Goal: Task Accomplishment & Management: Use online tool/utility

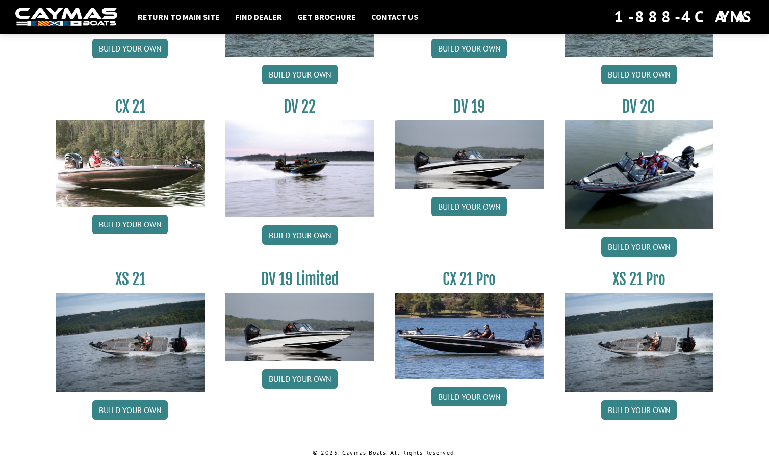
scroll to position [1156, 0]
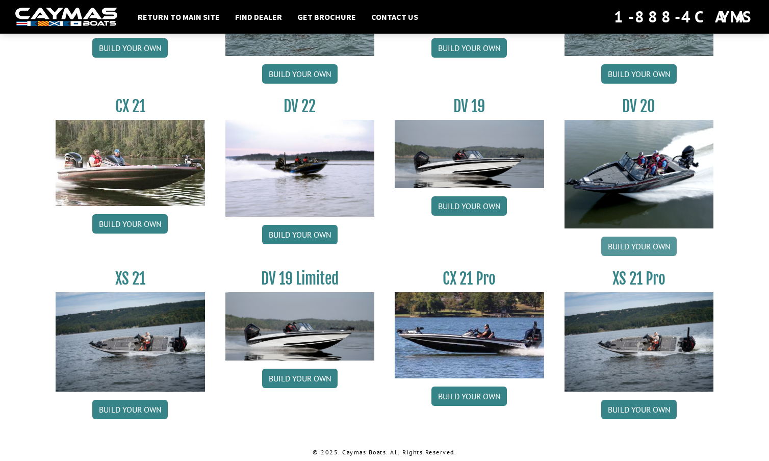
click at [645, 242] on link "Build your own" at bounding box center [638, 246] width 75 height 19
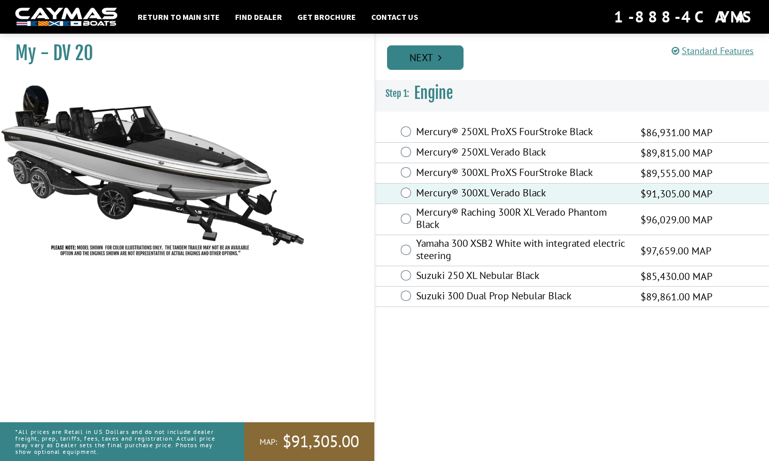
click at [437, 54] on link "Next" at bounding box center [425, 57] width 77 height 24
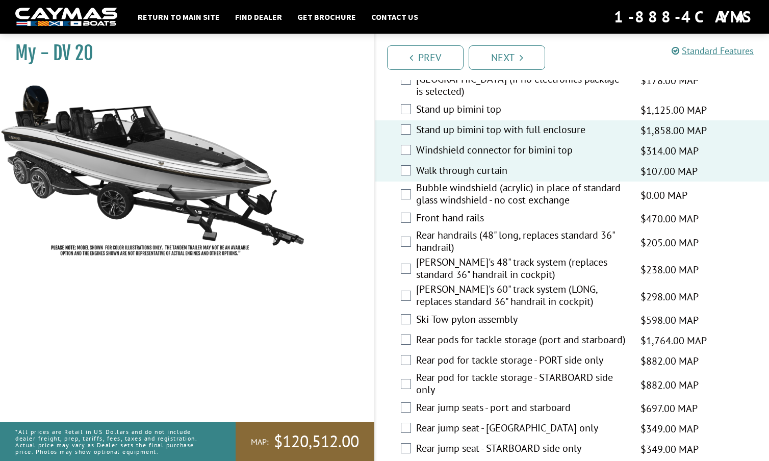
scroll to position [1725, 0]
click at [411, 311] on div "Ski-Tow pylon assembly $598.00 MAP $706.00 MSRP" at bounding box center [572, 321] width 394 height 20
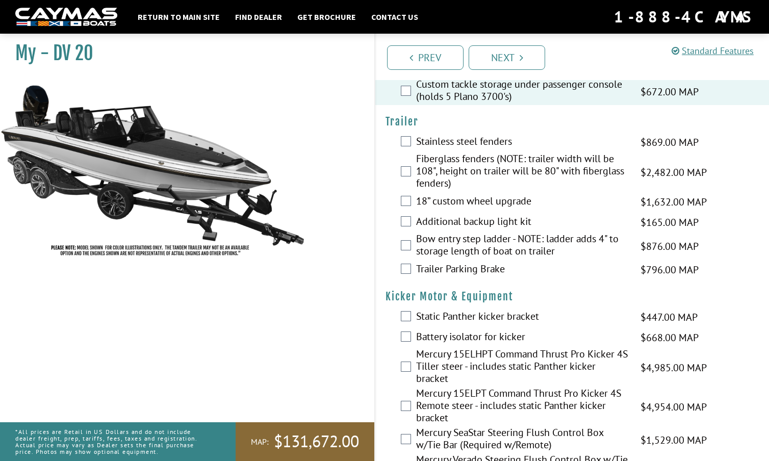
scroll to position [2490, 0]
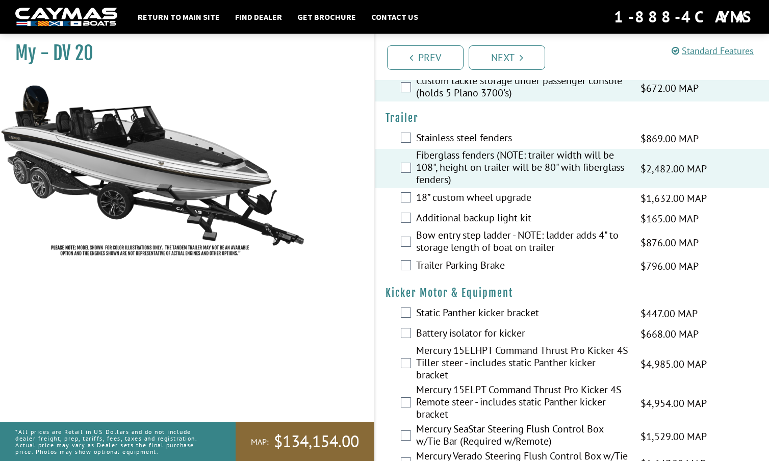
click at [412, 188] on div "18” custom wheel upgrade $1,632.00 MAP $1,927.00 MSRP" at bounding box center [572, 198] width 394 height 20
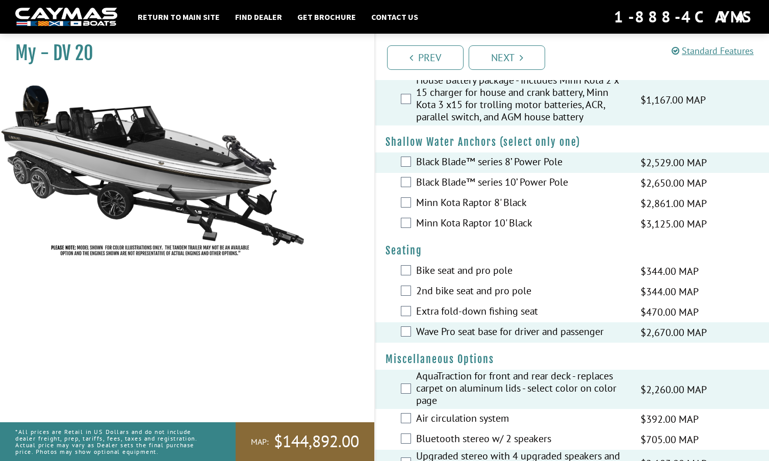
scroll to position [882, 0]
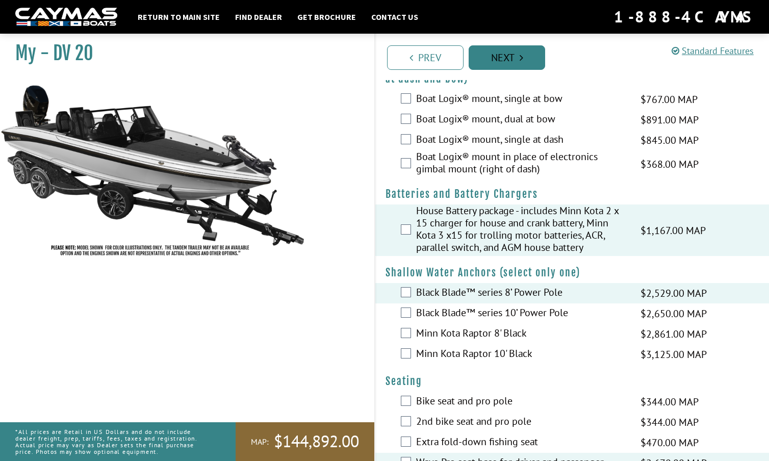
click at [508, 55] on link "Next" at bounding box center [507, 57] width 77 height 24
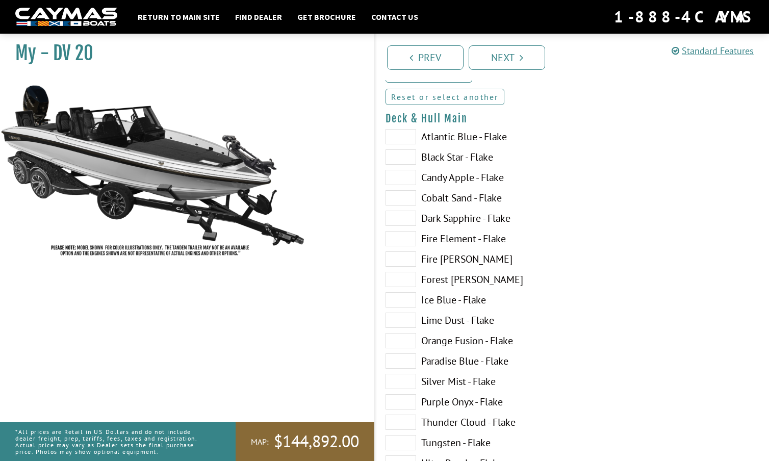
scroll to position [82, 0]
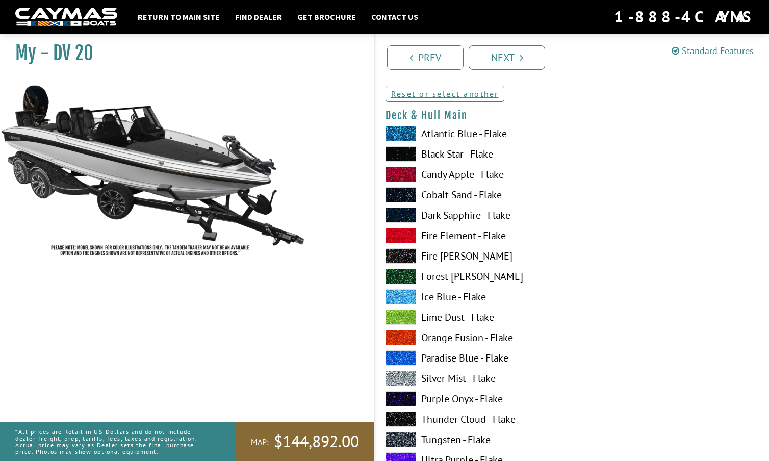
click at [403, 152] on span at bounding box center [401, 153] width 31 height 15
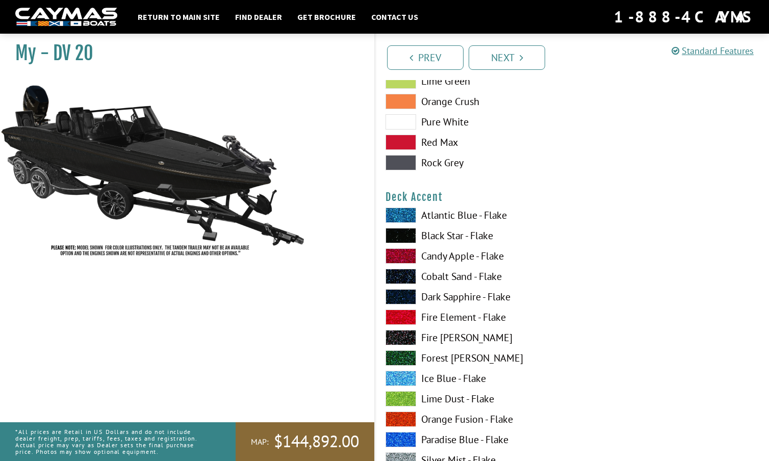
scroll to position [625, 0]
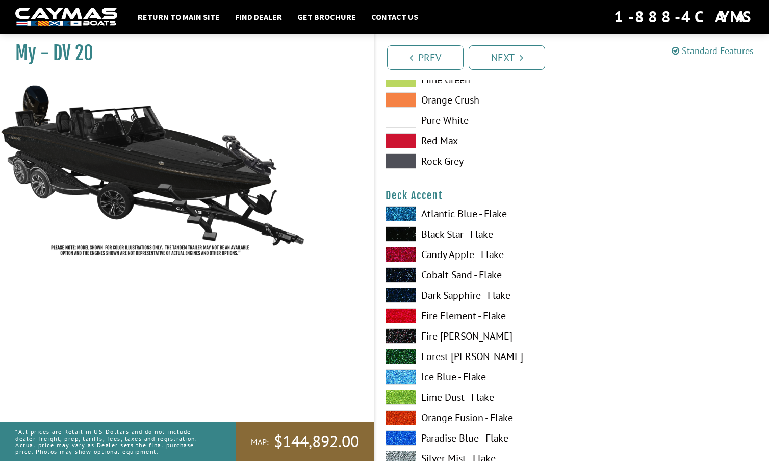
click at [407, 210] on span at bounding box center [401, 213] width 31 height 15
click at [401, 371] on span at bounding box center [401, 376] width 31 height 15
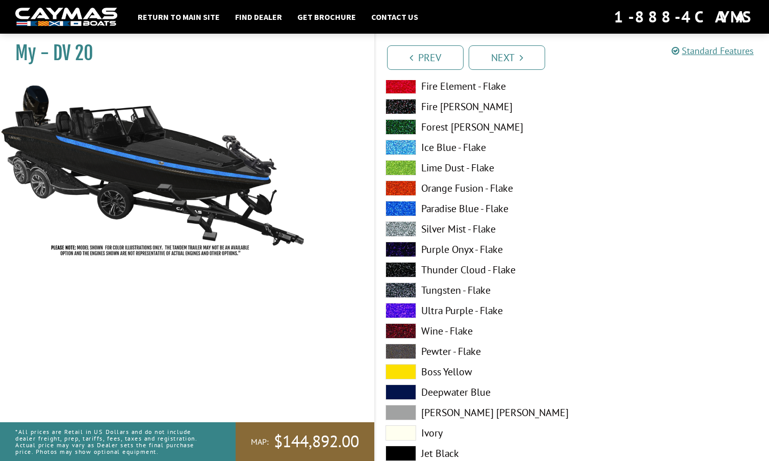
scroll to position [850, 0]
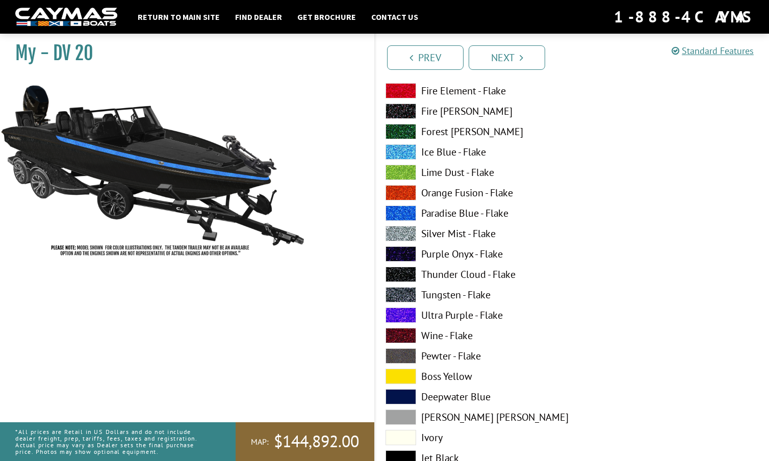
click at [403, 211] on span at bounding box center [401, 213] width 31 height 15
click at [409, 292] on span at bounding box center [401, 294] width 31 height 15
click at [404, 229] on span at bounding box center [401, 233] width 31 height 15
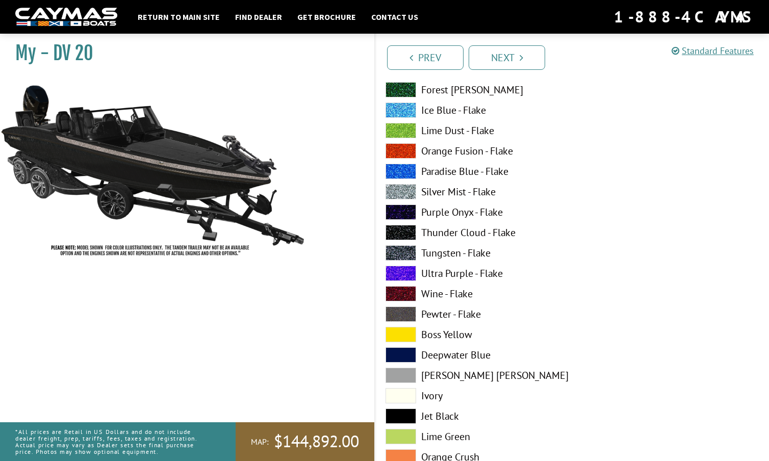
scroll to position [895, 0]
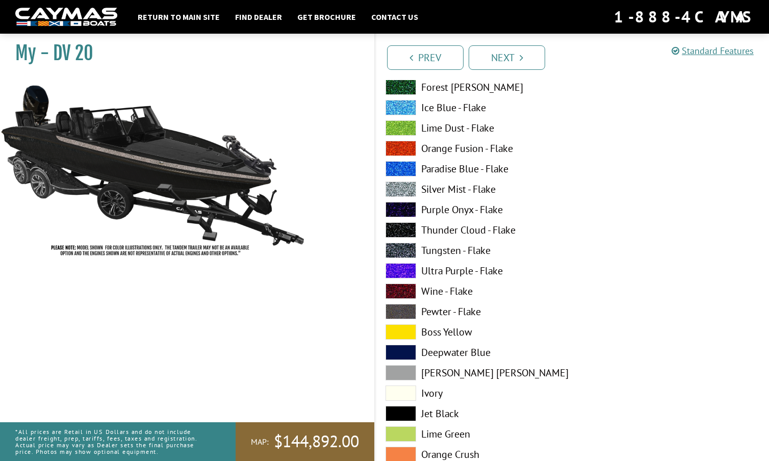
click at [405, 311] on span at bounding box center [401, 311] width 31 height 15
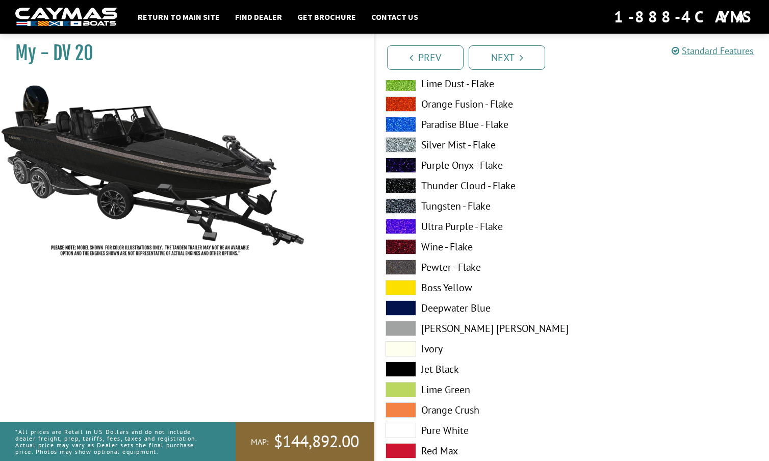
scroll to position [941, 0]
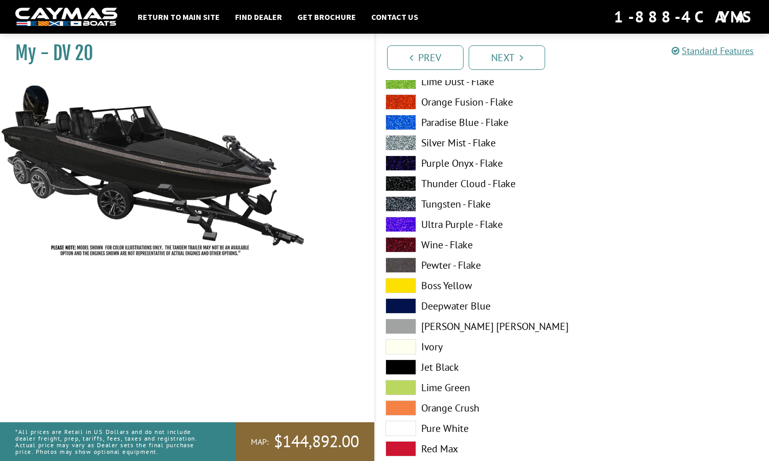
click at [405, 322] on span at bounding box center [401, 326] width 31 height 15
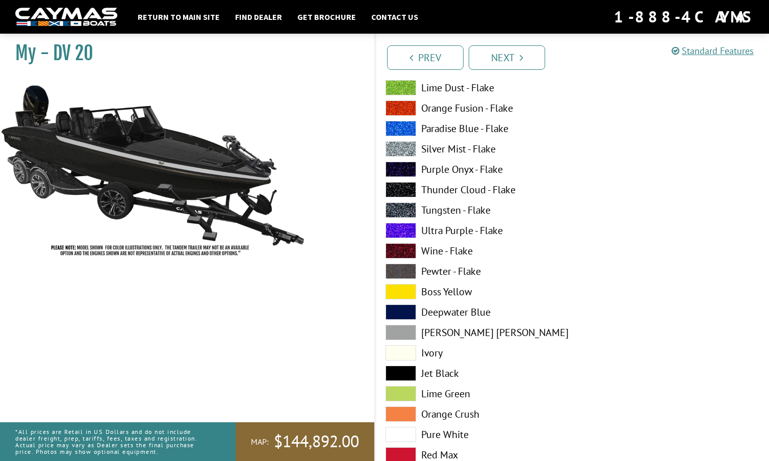
scroll to position [934, 0]
click at [403, 210] on span at bounding box center [401, 210] width 31 height 15
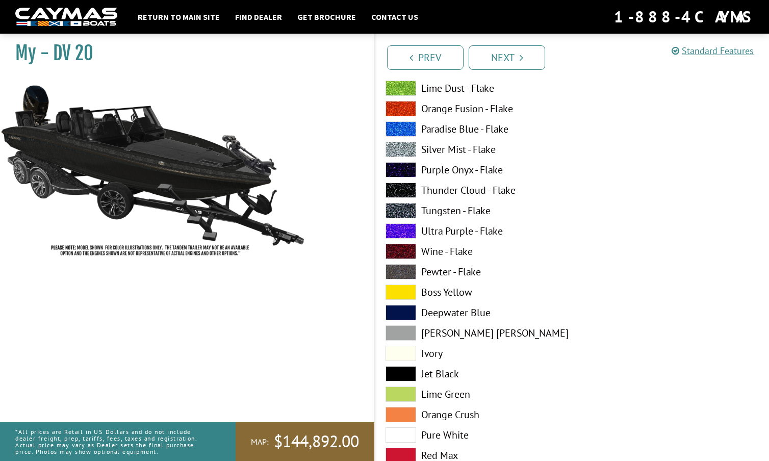
click at [405, 189] on span at bounding box center [401, 190] width 31 height 15
click at [405, 169] on span at bounding box center [401, 169] width 31 height 15
click at [403, 149] on span at bounding box center [401, 149] width 31 height 15
click at [408, 126] on span at bounding box center [401, 128] width 31 height 15
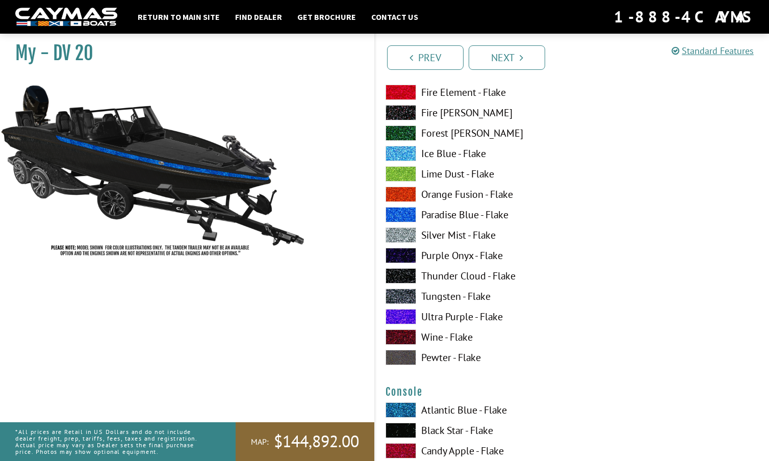
scroll to position [1474, 0]
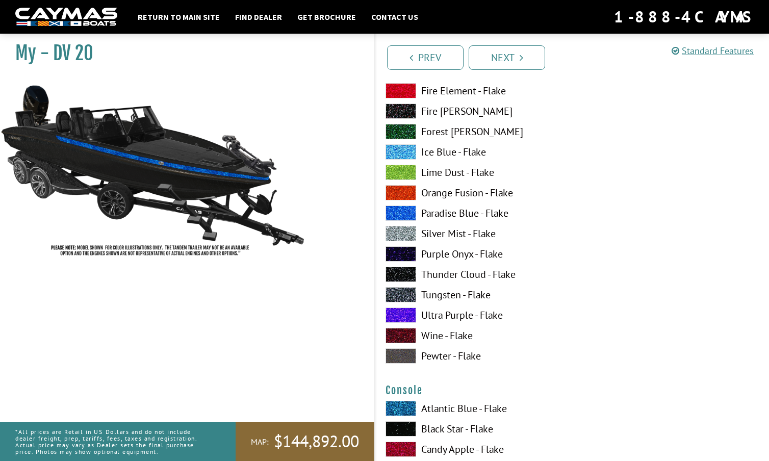
click at [410, 233] on span at bounding box center [401, 233] width 31 height 15
click at [409, 233] on span at bounding box center [401, 233] width 31 height 15
click at [406, 291] on span at bounding box center [401, 294] width 31 height 15
click at [405, 291] on span at bounding box center [401, 294] width 31 height 15
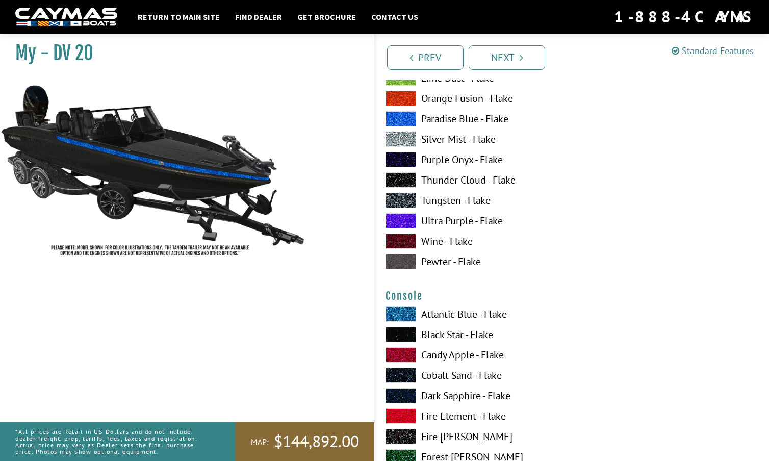
scroll to position [1568, 0]
click at [408, 261] on span at bounding box center [401, 262] width 31 height 15
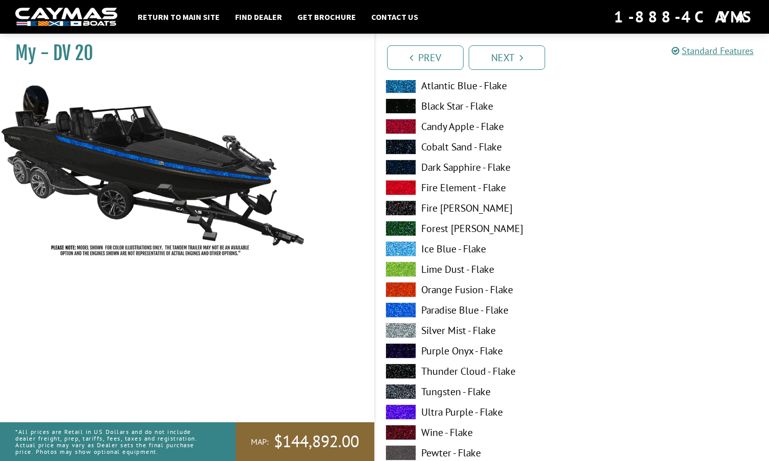
scroll to position [1796, 0]
click at [407, 107] on span at bounding box center [401, 106] width 31 height 15
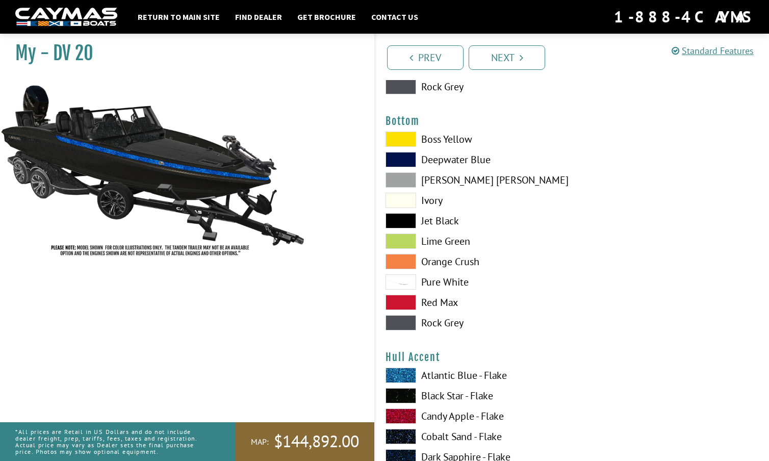
scroll to position [2366, 0]
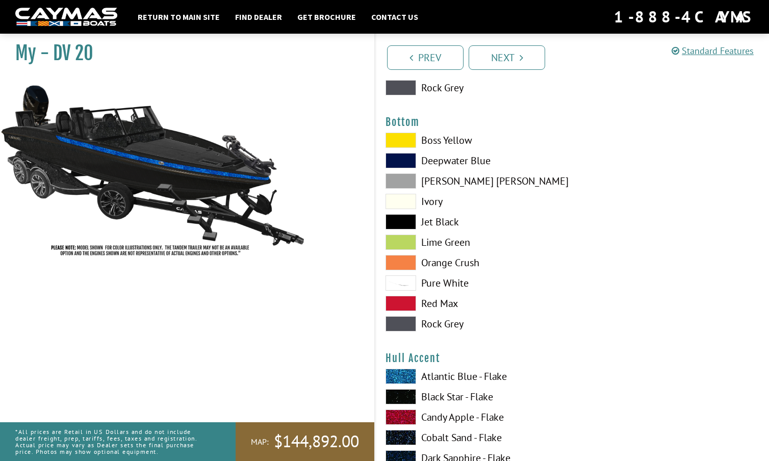
click at [402, 220] on span at bounding box center [401, 221] width 31 height 15
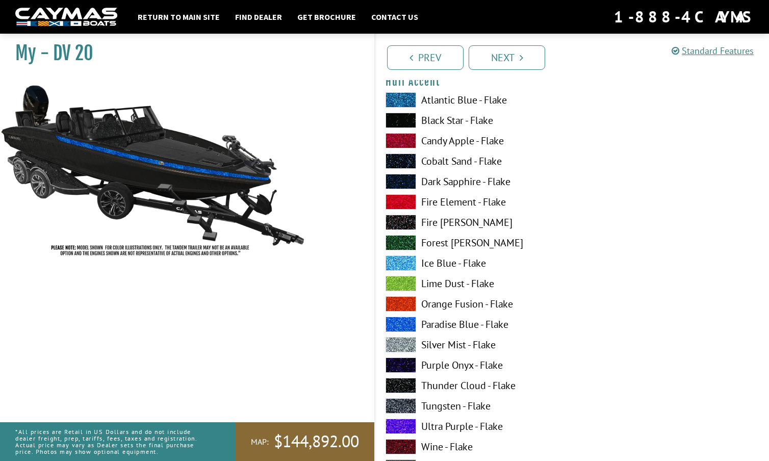
scroll to position [2653, 0]
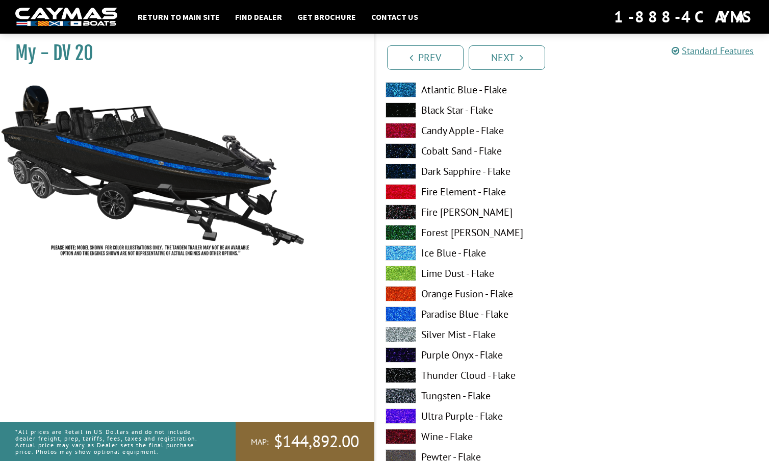
click at [404, 305] on div "Atlantic Blue - Flake Black Star - Flake Candy Apple - Flake Cobalt Sand - Flak…" at bounding box center [473, 378] width 197 height 592
click at [401, 318] on span at bounding box center [401, 314] width 31 height 15
click at [403, 315] on span at bounding box center [401, 314] width 31 height 15
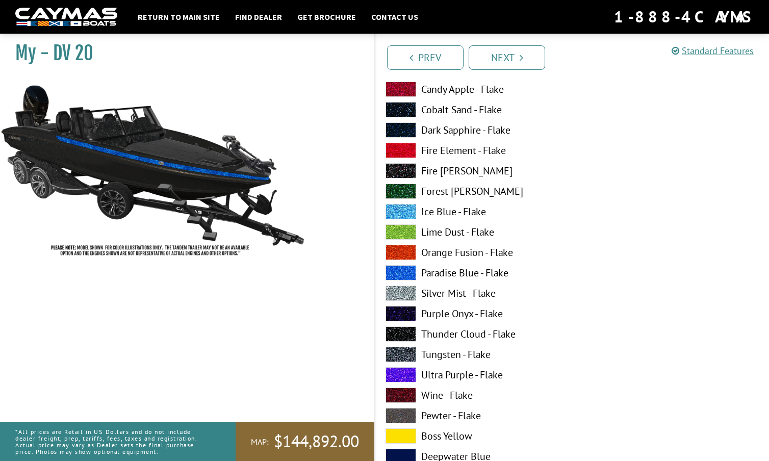
scroll to position [2695, 0]
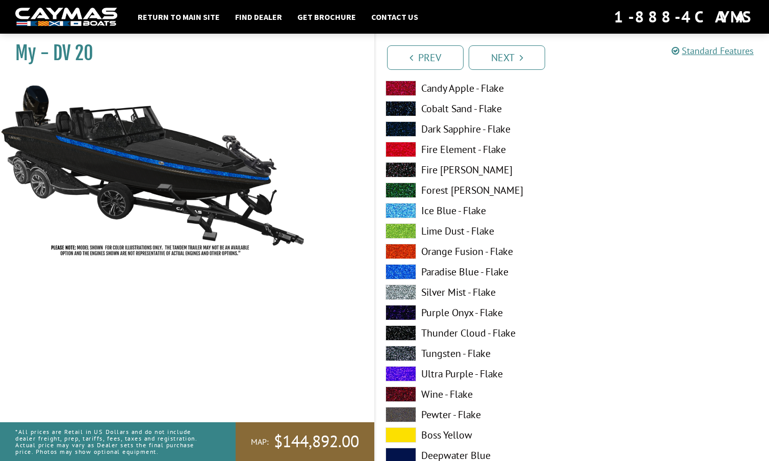
click at [403, 266] on span at bounding box center [401, 271] width 31 height 15
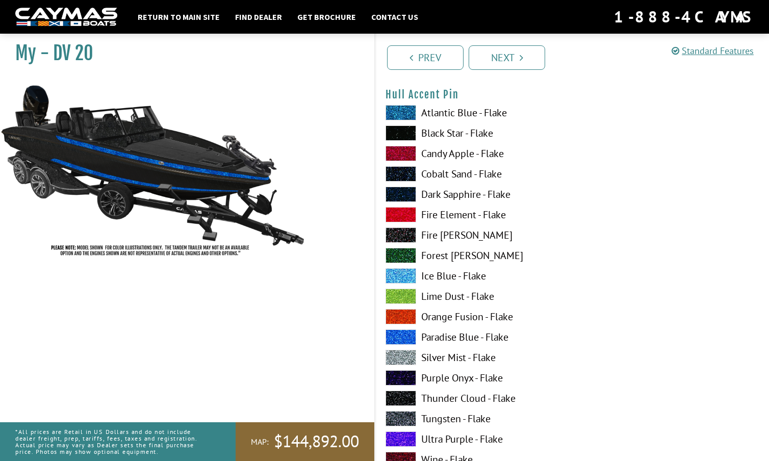
scroll to position [3259, 0]
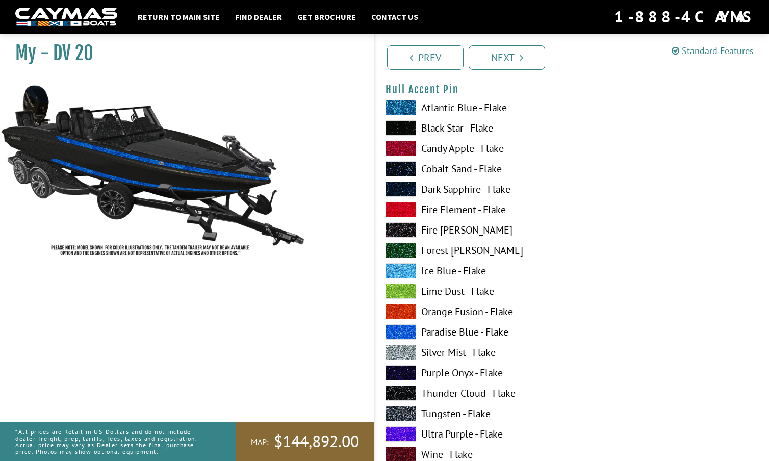
click at [406, 269] on span at bounding box center [401, 270] width 31 height 15
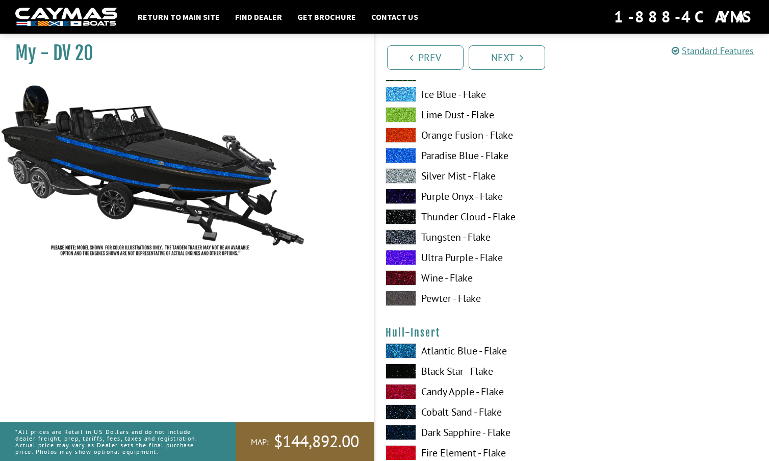
scroll to position [3434, 0]
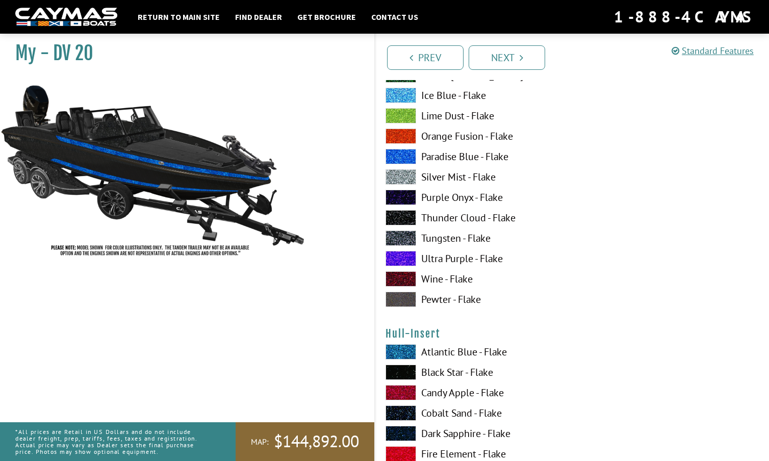
click at [409, 155] on span at bounding box center [401, 156] width 31 height 15
click at [411, 155] on span at bounding box center [401, 156] width 31 height 15
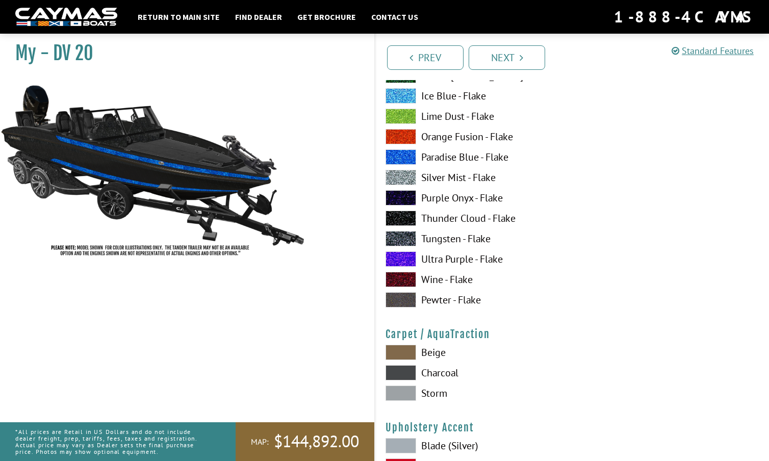
scroll to position [4477, 0]
click at [402, 155] on span at bounding box center [401, 157] width 31 height 15
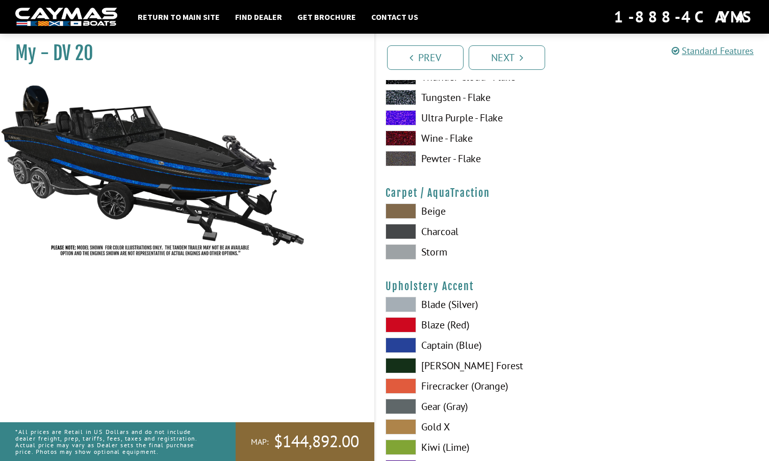
scroll to position [4626, 0]
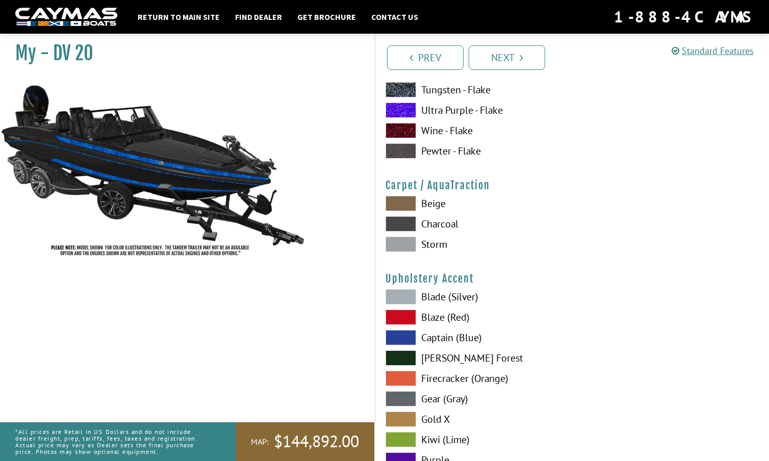
click at [405, 240] on span at bounding box center [401, 244] width 31 height 15
click at [405, 221] on span at bounding box center [401, 223] width 31 height 15
click at [406, 237] on span at bounding box center [401, 244] width 31 height 15
click at [409, 221] on span at bounding box center [401, 223] width 31 height 15
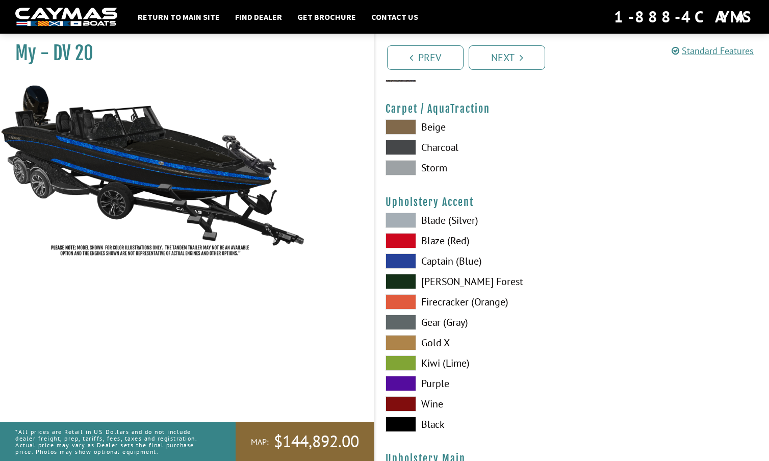
scroll to position [4704, 0]
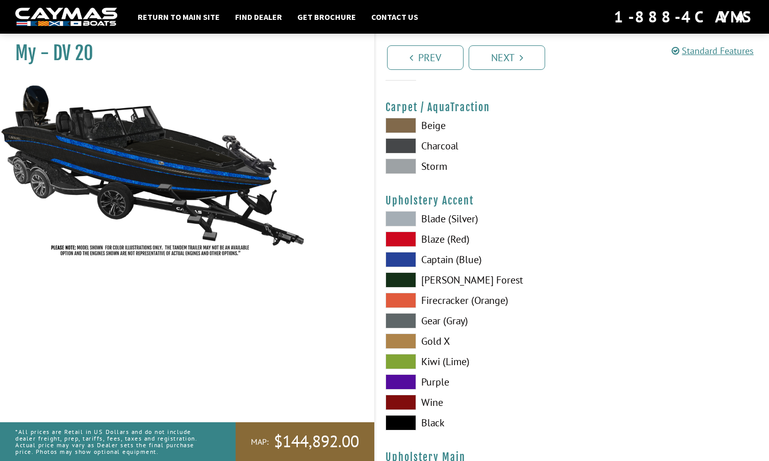
click at [405, 255] on span at bounding box center [401, 259] width 31 height 15
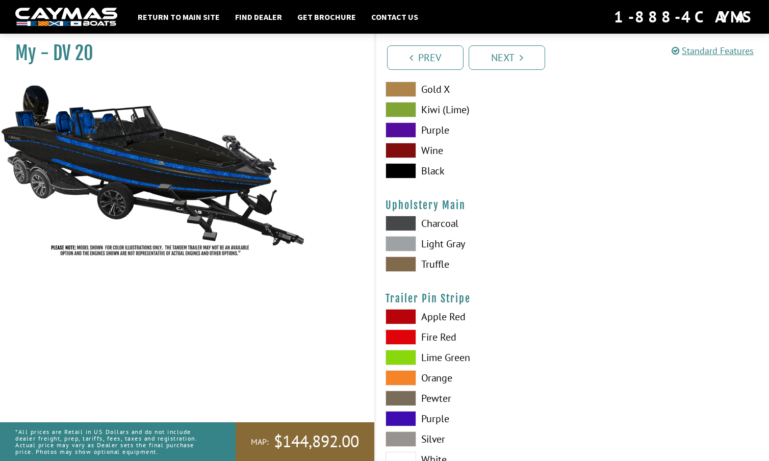
scroll to position [4957, 0]
click at [407, 242] on span at bounding box center [401, 243] width 31 height 15
click at [404, 219] on span at bounding box center [401, 222] width 31 height 15
click at [409, 262] on span at bounding box center [401, 263] width 31 height 15
click at [407, 217] on span at bounding box center [401, 222] width 31 height 15
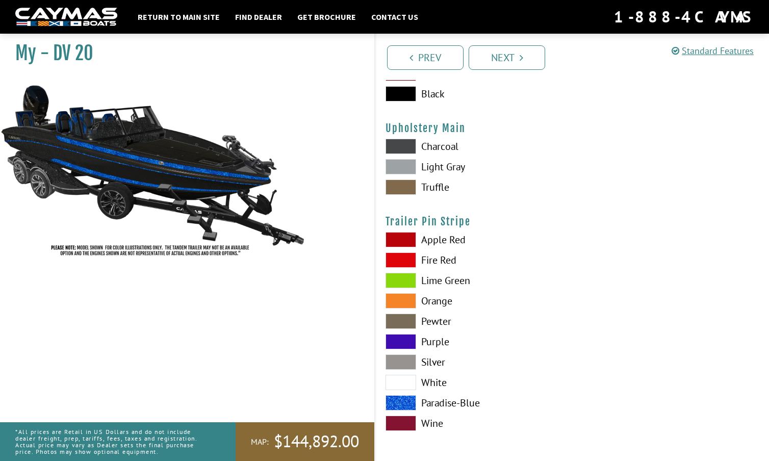
scroll to position [5033, 0]
click at [409, 400] on span at bounding box center [401, 402] width 31 height 15
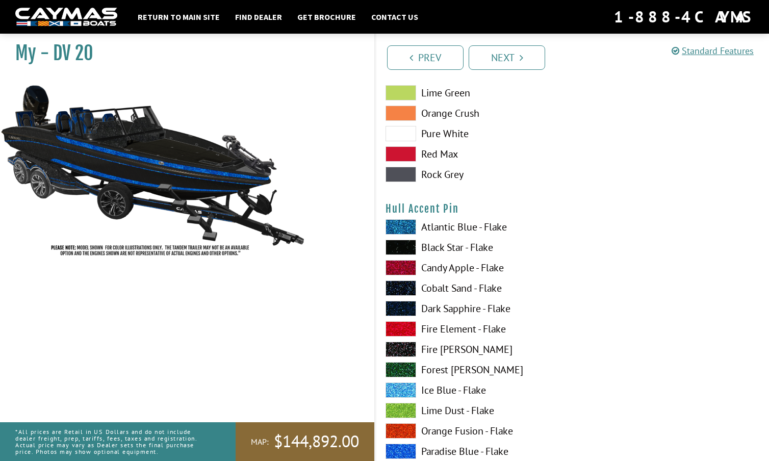
scroll to position [3101, 0]
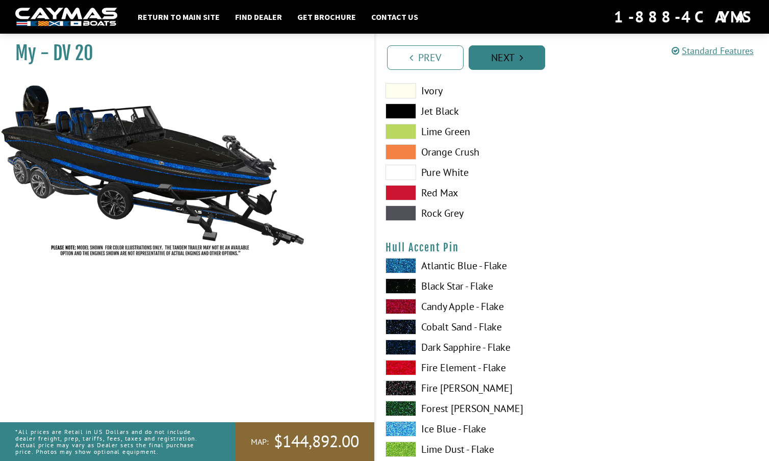
click at [510, 54] on link "Next" at bounding box center [507, 57] width 77 height 24
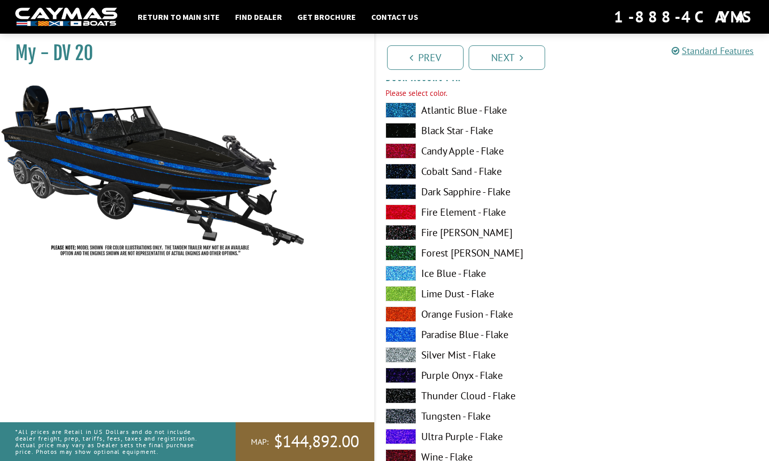
scroll to position [1370, 0]
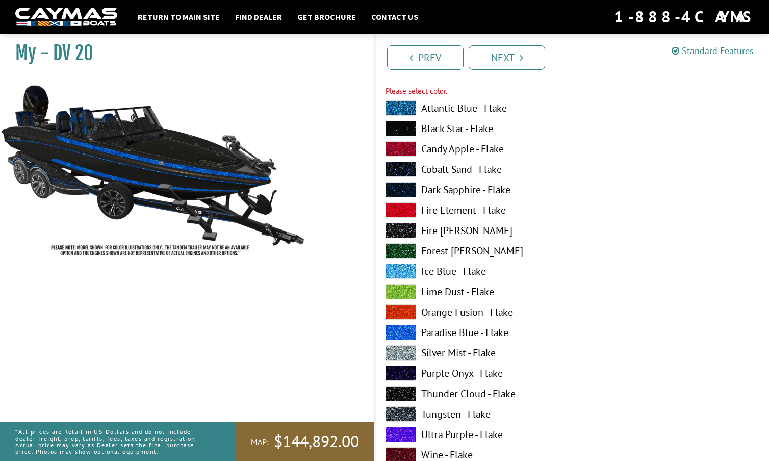
click at [409, 110] on span at bounding box center [401, 107] width 31 height 15
click at [407, 126] on span at bounding box center [401, 128] width 31 height 15
click at [407, 267] on span at bounding box center [401, 271] width 31 height 15
click at [399, 124] on span at bounding box center [401, 128] width 31 height 15
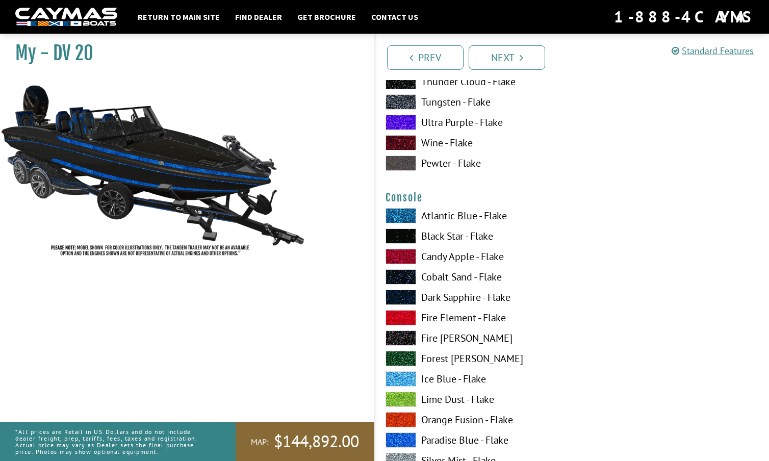
scroll to position [1684, 0]
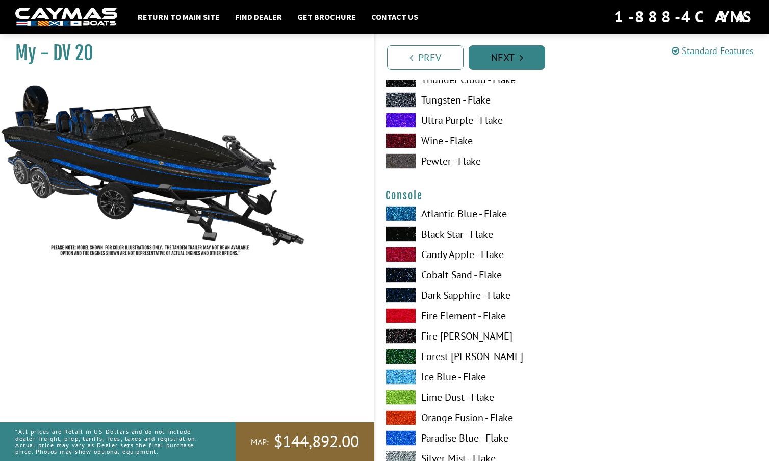
click at [525, 53] on link "Next" at bounding box center [507, 57] width 77 height 24
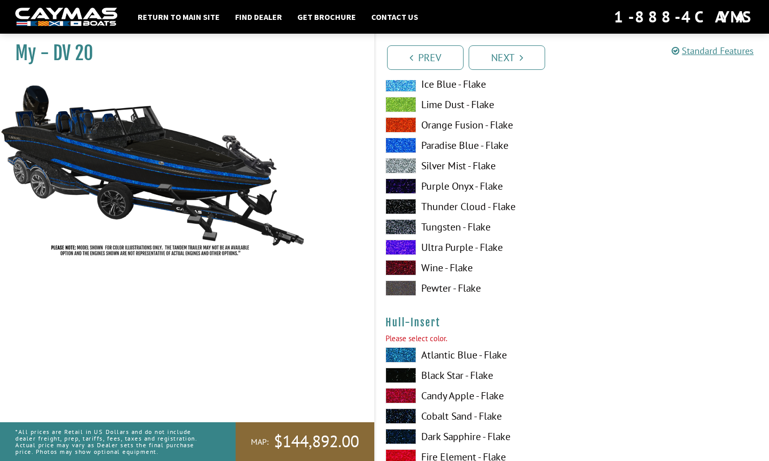
scroll to position [3461, 0]
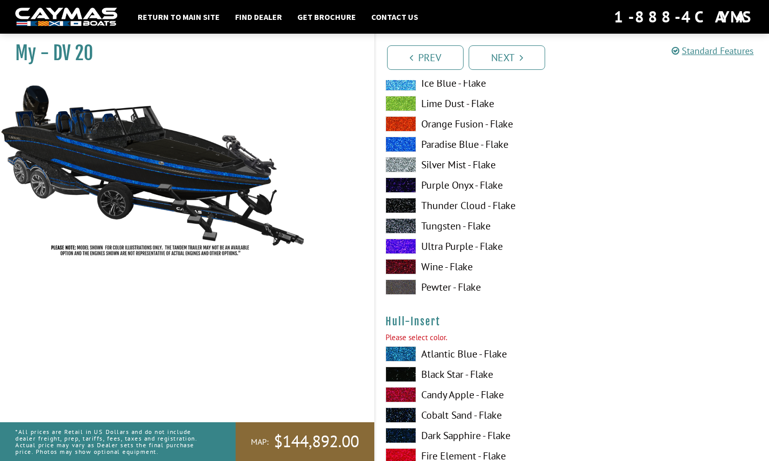
click at [403, 145] on span at bounding box center [401, 144] width 31 height 15
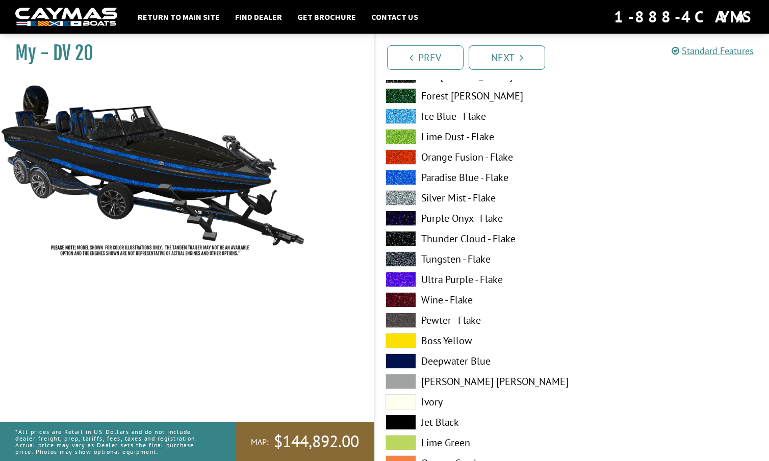
scroll to position [3863, 0]
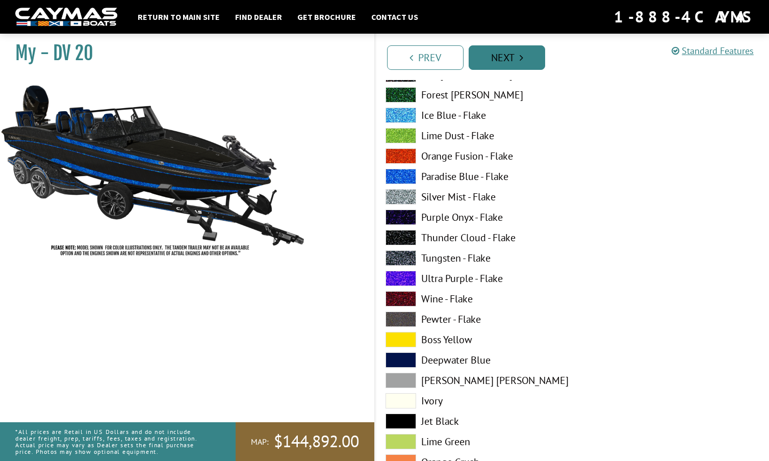
click at [512, 55] on link "Next" at bounding box center [507, 57] width 77 height 24
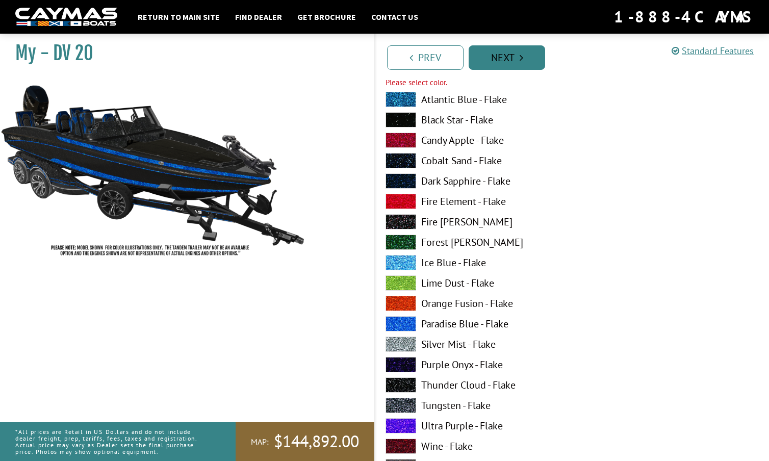
scroll to position [3677, 0]
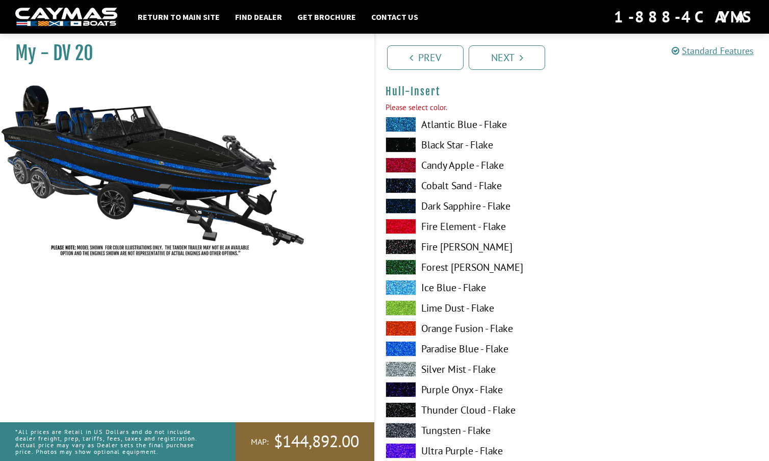
click at [404, 145] on span at bounding box center [401, 144] width 31 height 15
click at [508, 55] on link "Next" at bounding box center [507, 57] width 77 height 24
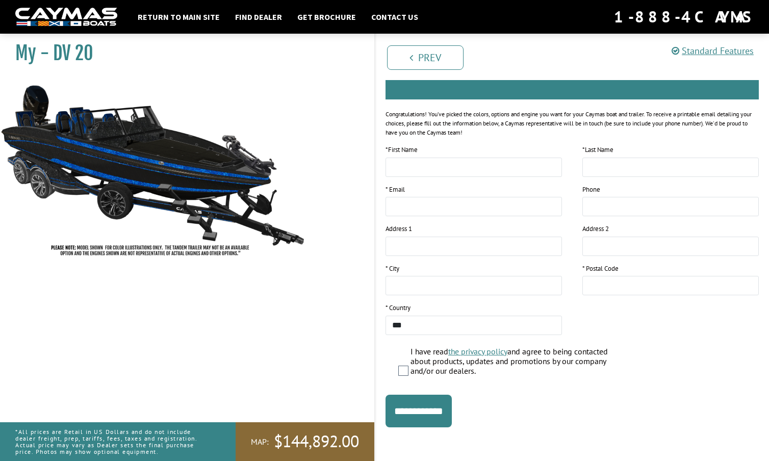
scroll to position [104, 0]
